Goal: Transaction & Acquisition: Purchase product/service

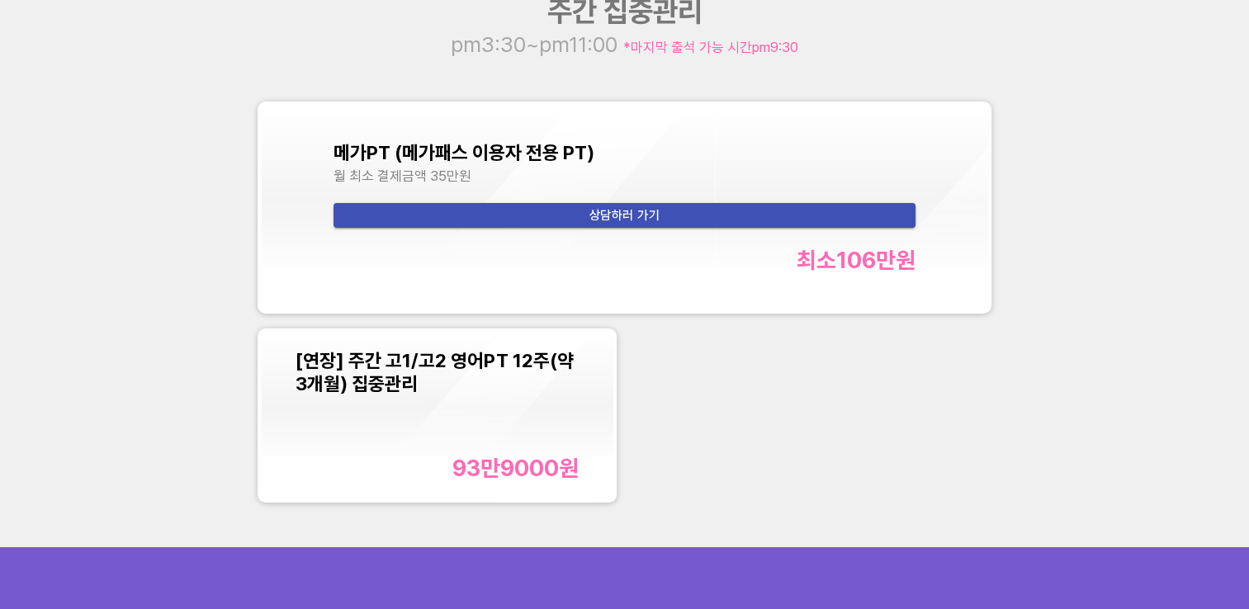
scroll to position [1733, 0]
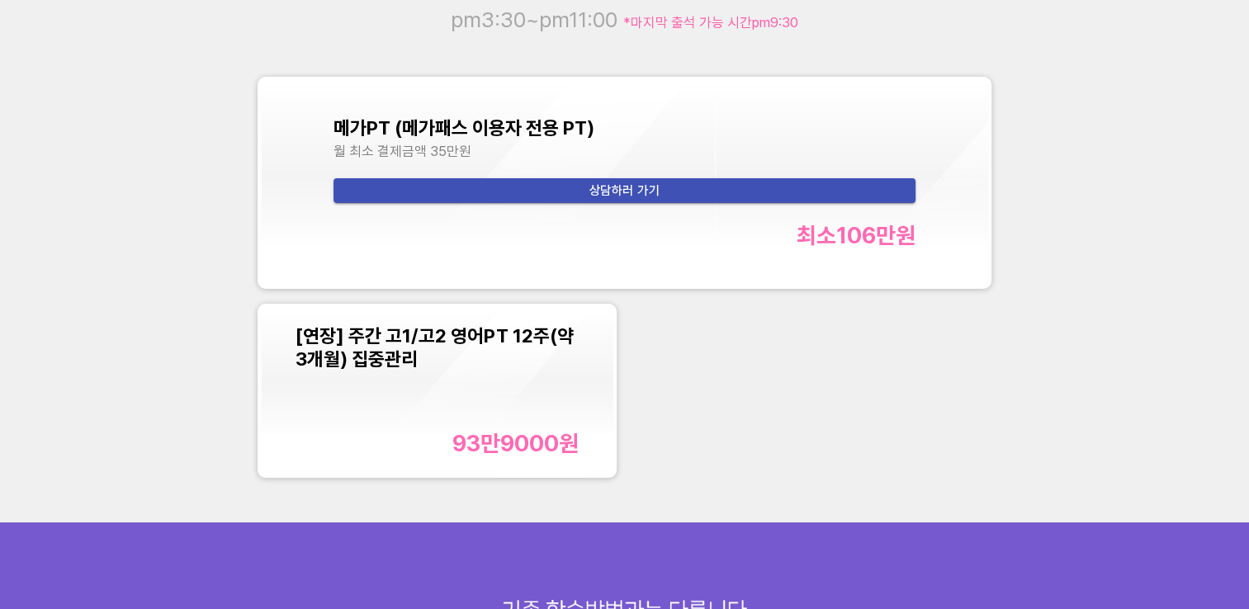
click at [497, 441] on div "93만9000 원" at bounding box center [515, 443] width 126 height 27
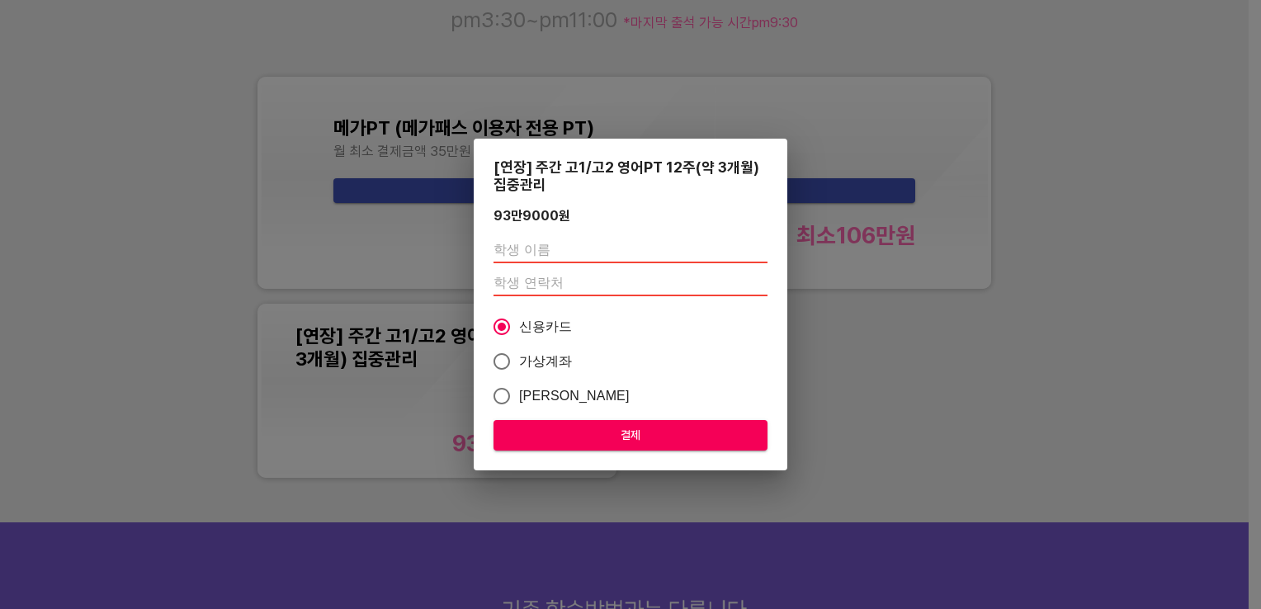
click at [529, 254] on input "text" at bounding box center [631, 250] width 274 height 26
type input "r"
type input "[PERSON_NAME]"
click at [534, 286] on input "number" at bounding box center [631, 283] width 274 height 26
type input "01058007853"
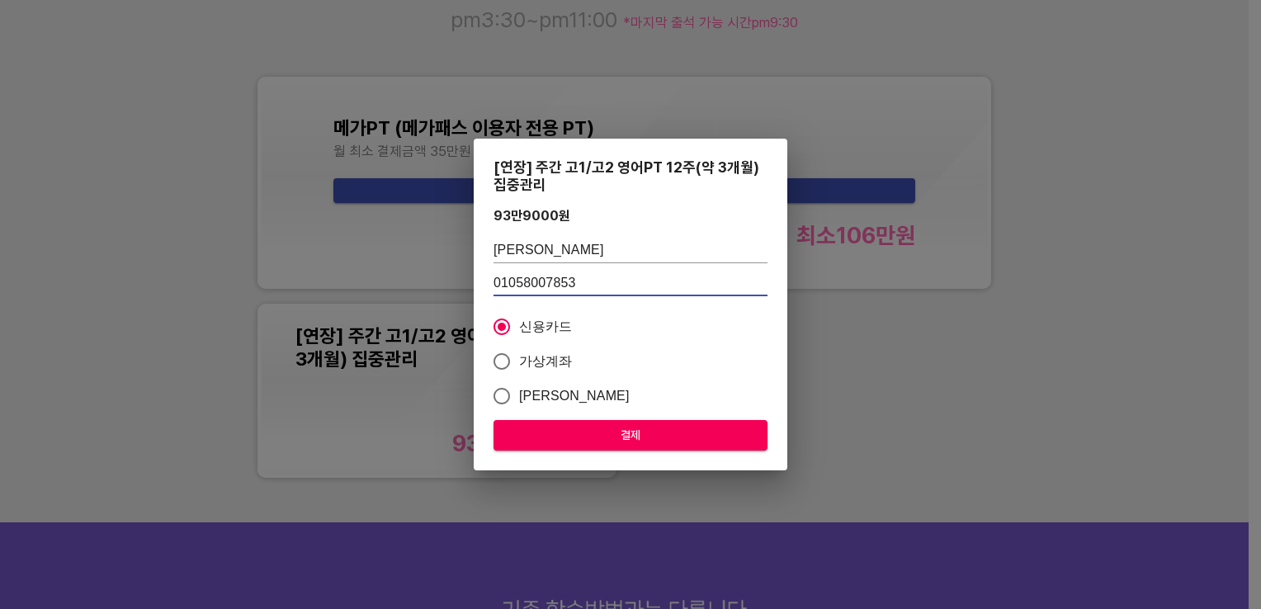
click at [622, 434] on span "결제" at bounding box center [631, 435] width 248 height 21
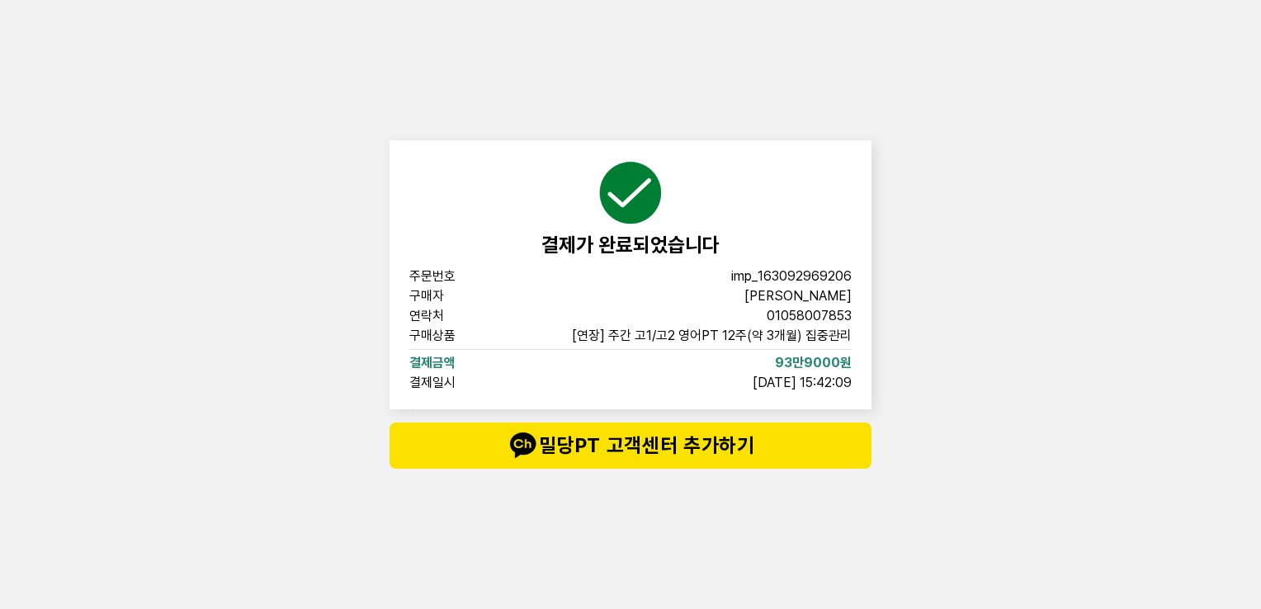
click at [1184, 443] on div "결제가 완료되었습니다 주문번호 imp_[PHONE_NUMBER] 구매자 [PERSON_NAME] 연락처 01058007853 구매상품 [연장]…" at bounding box center [630, 304] width 1261 height 609
